Goal: Information Seeking & Learning: Learn about a topic

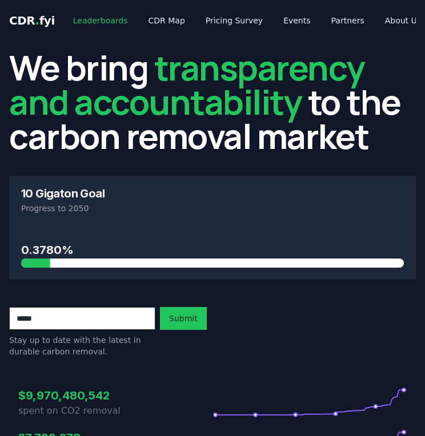
click at [112, 15] on link "Leaderboards" at bounding box center [100, 20] width 73 height 21
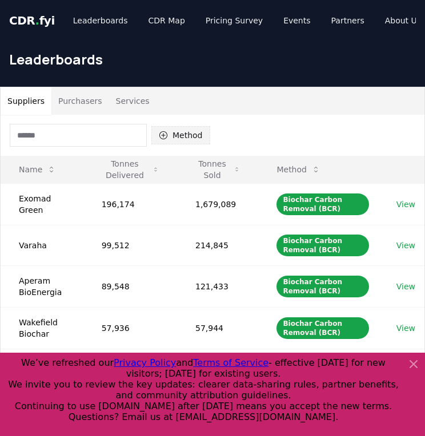
click at [187, 139] on button "Method" at bounding box center [180, 135] width 59 height 18
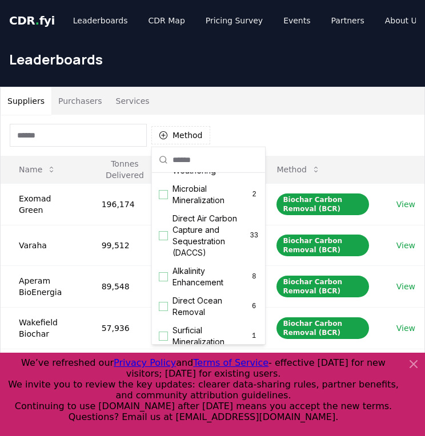
scroll to position [249, 0]
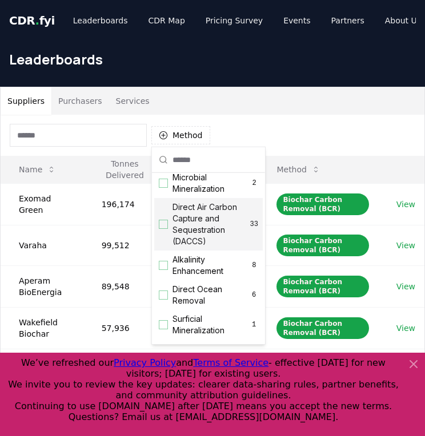
click at [195, 239] on span "Direct Air Carbon Capture and Sequestration (DACCS)" at bounding box center [212, 225] width 78 height 46
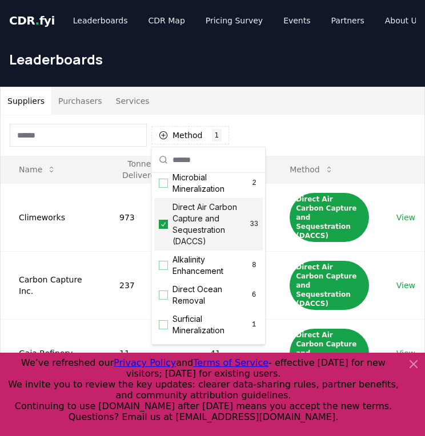
click at [347, 106] on div "Suppliers Purchasers Services" at bounding box center [213, 100] width 424 height 27
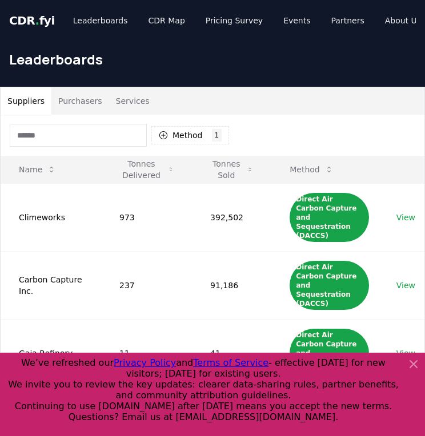
click at [407, 363] on icon at bounding box center [414, 365] width 14 height 14
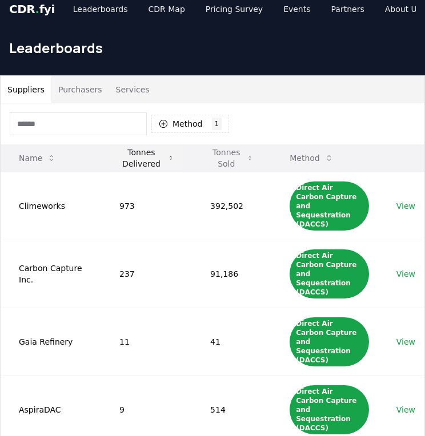
scroll to position [9, 0]
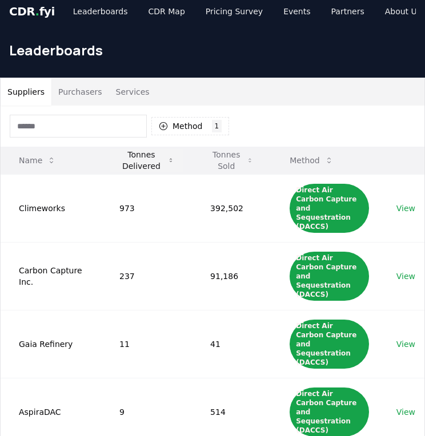
click at [168, 162] on icon at bounding box center [171, 160] width 6 height 9
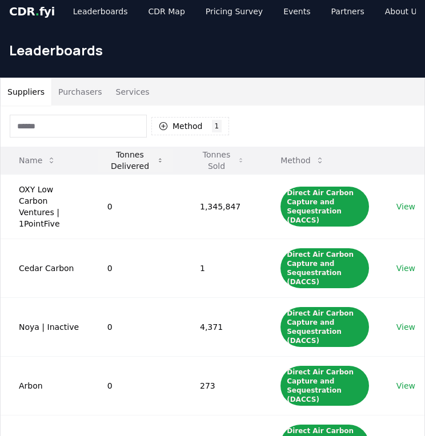
click at [157, 163] on button "Tonnes Delivered" at bounding box center [135, 160] width 74 height 23
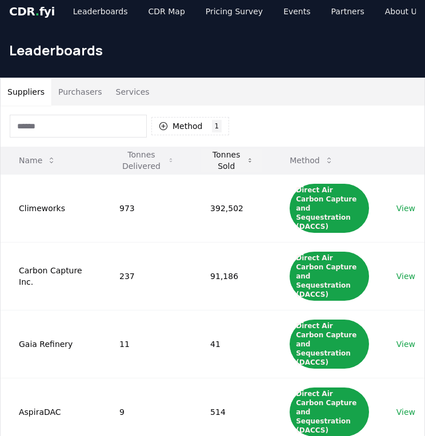
click at [229, 167] on button "Tonnes Sold" at bounding box center [231, 160] width 61 height 23
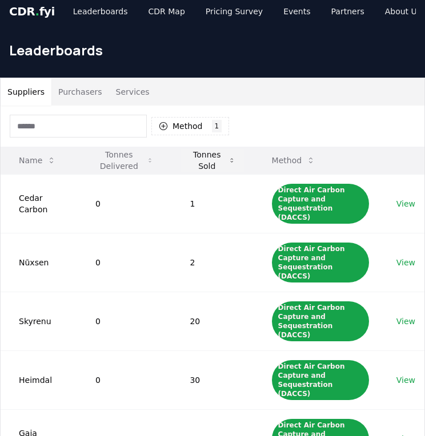
click at [215, 165] on button "Tonnes Sold" at bounding box center [212, 160] width 63 height 23
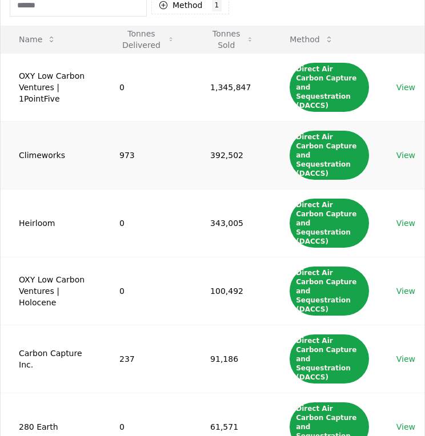
scroll to position [130, 0]
click at [401, 150] on link "View" at bounding box center [405, 155] width 19 height 11
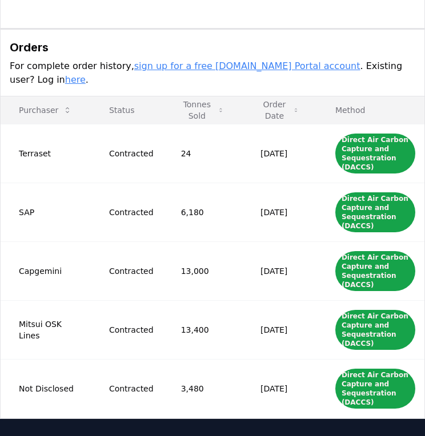
scroll to position [567, 0]
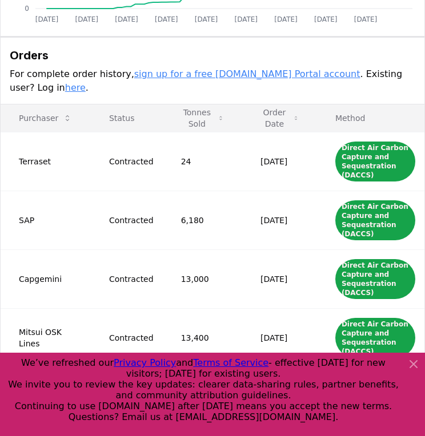
click at [86, 82] on link "here" at bounding box center [75, 87] width 21 height 11
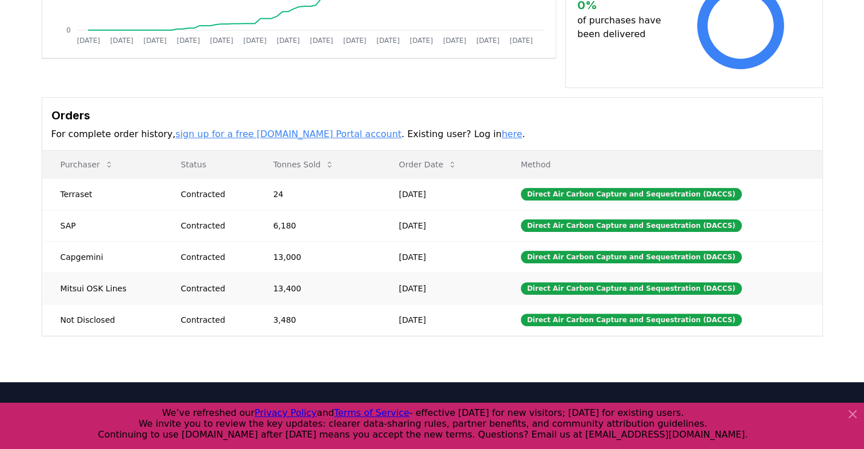
scroll to position [270, 0]
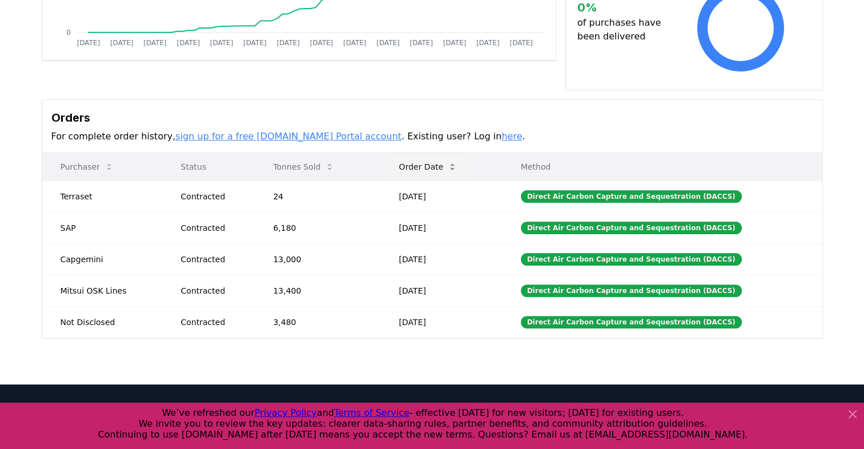
click at [424, 155] on button "Order Date" at bounding box center [428, 166] width 77 height 23
